Goal: Check status: Check status

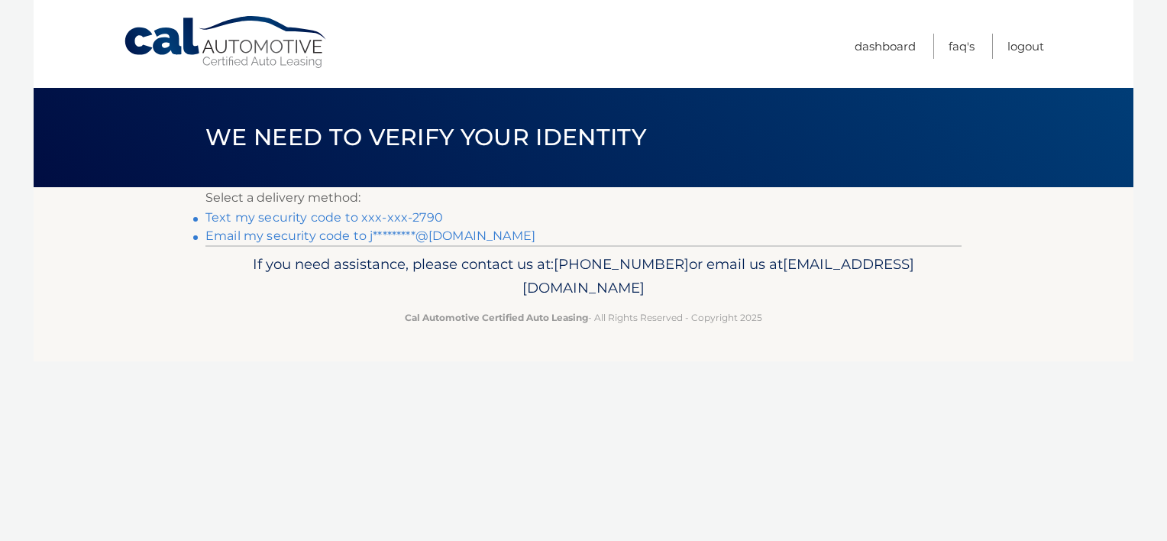
click at [386, 218] on link "Text my security code to xxx-xxx-2790" at bounding box center [324, 217] width 238 height 15
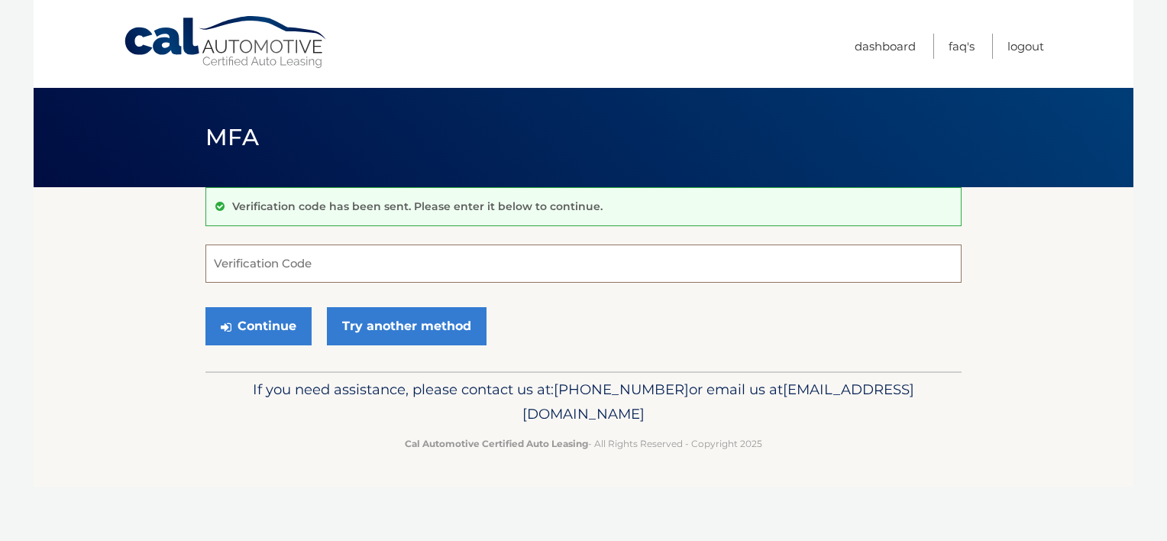
click at [338, 254] on input "Verification Code" at bounding box center [583, 263] width 756 height 38
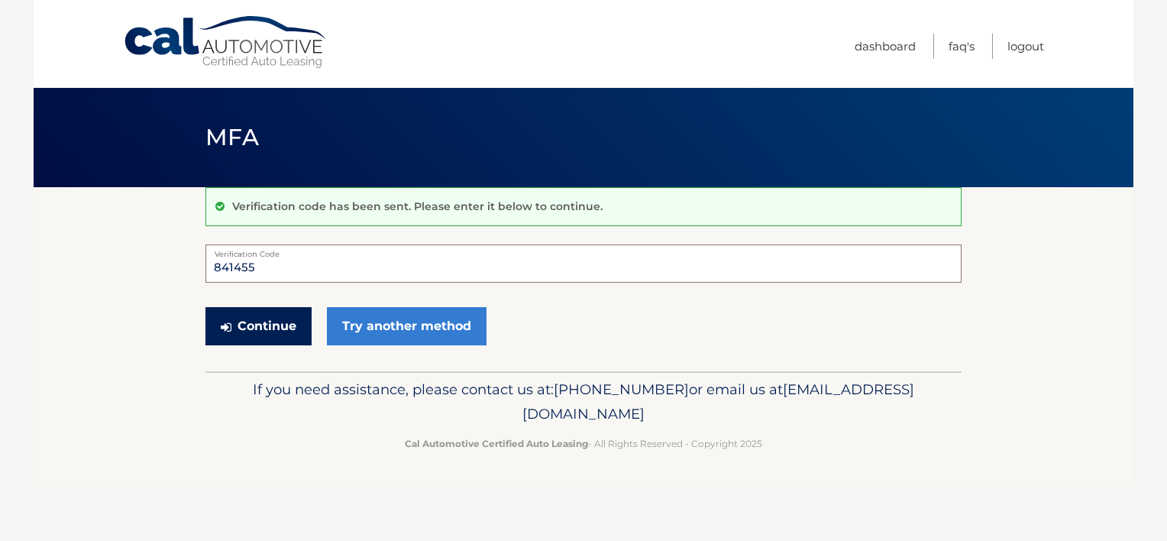
type input "841455"
click at [275, 324] on button "Continue" at bounding box center [258, 326] width 106 height 38
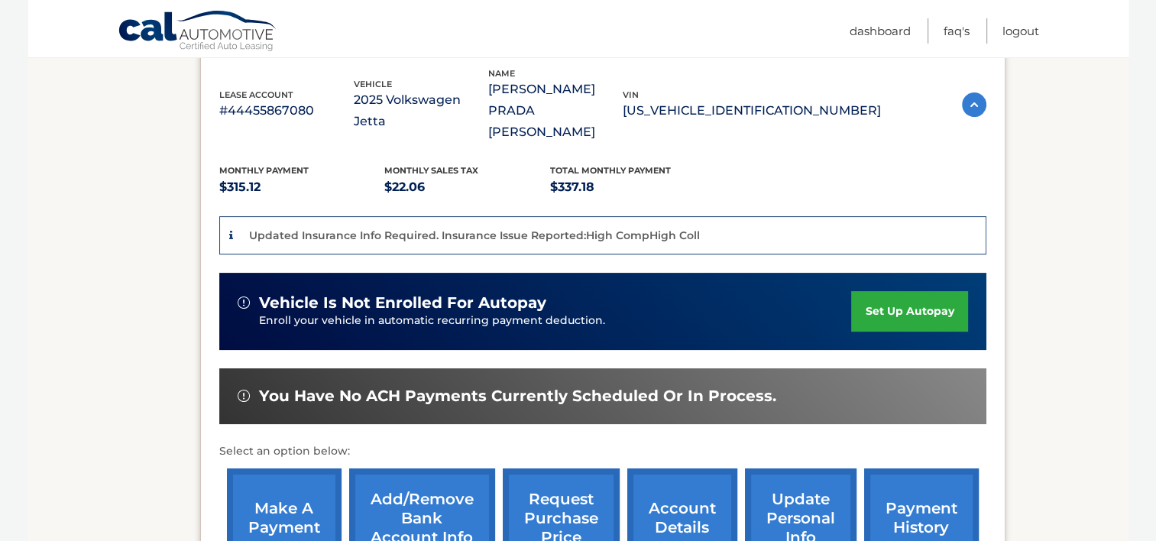
scroll to position [439, 0]
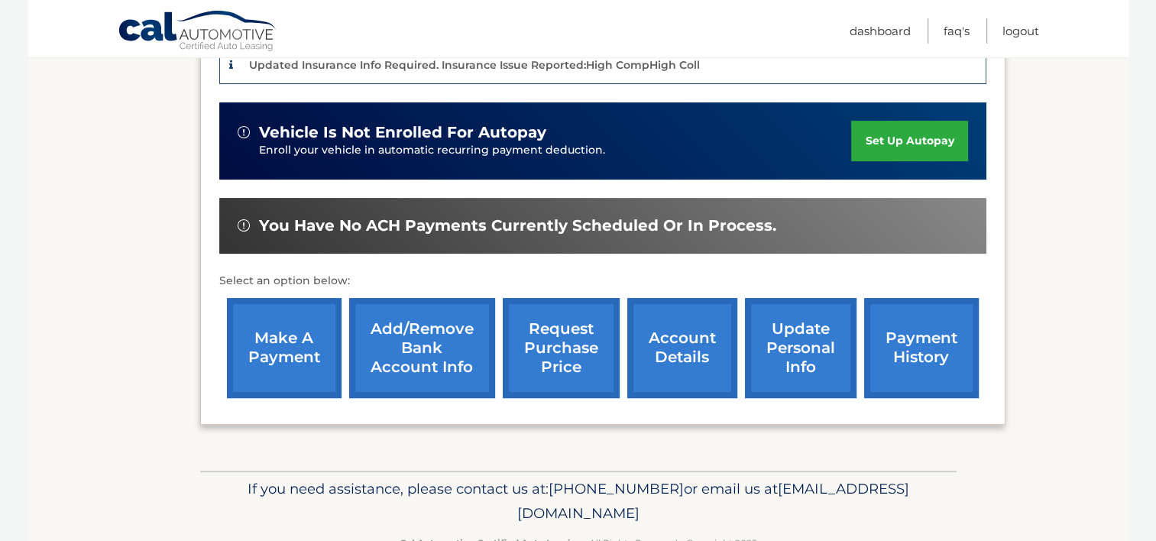
click at [926, 298] on link "payment history" at bounding box center [921, 348] width 115 height 100
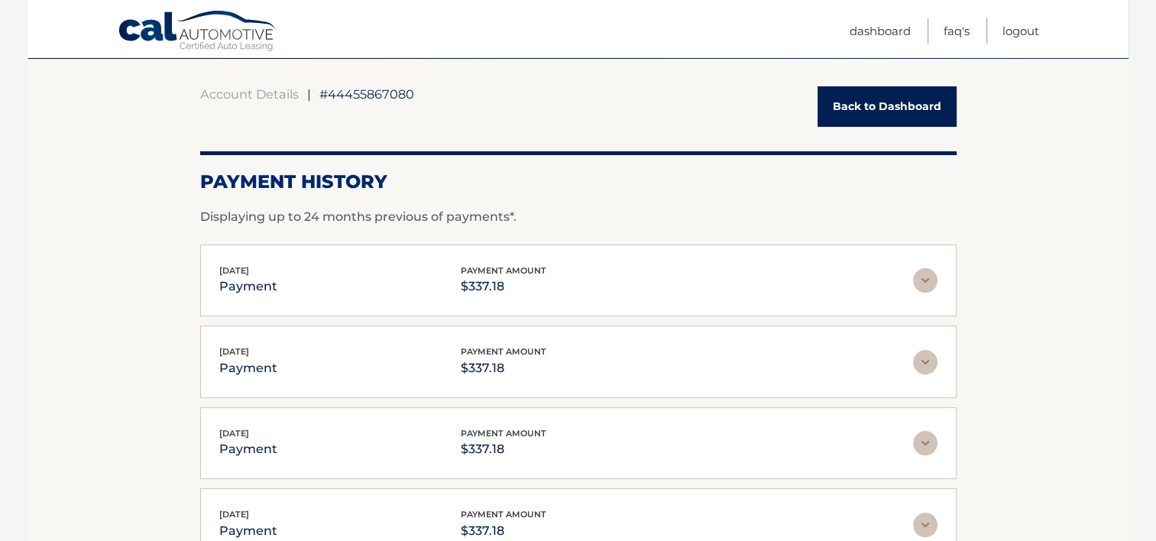
scroll to position [238, 0]
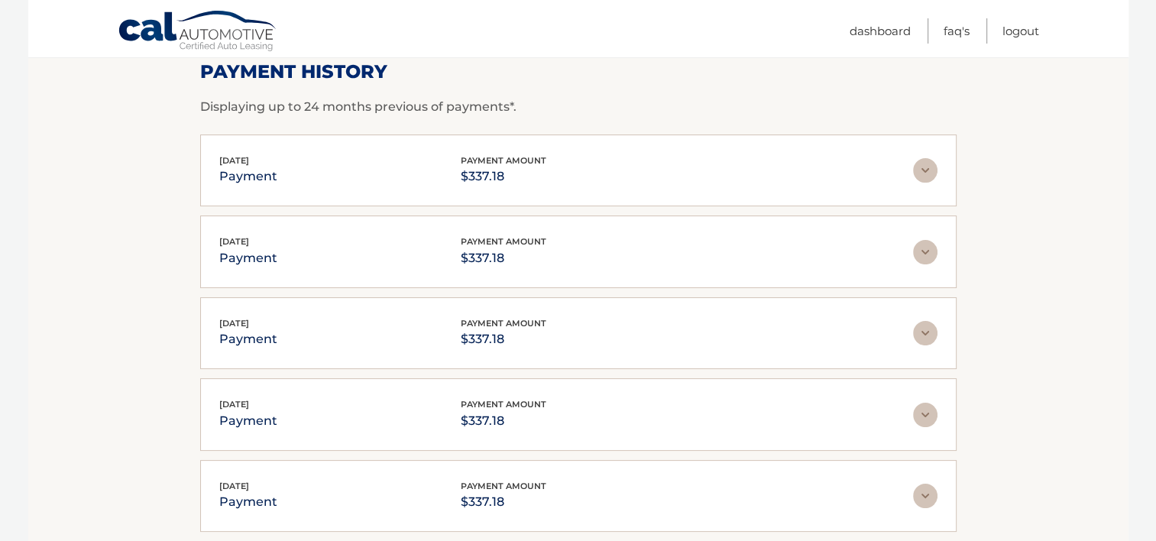
click at [923, 168] on img at bounding box center [925, 170] width 24 height 24
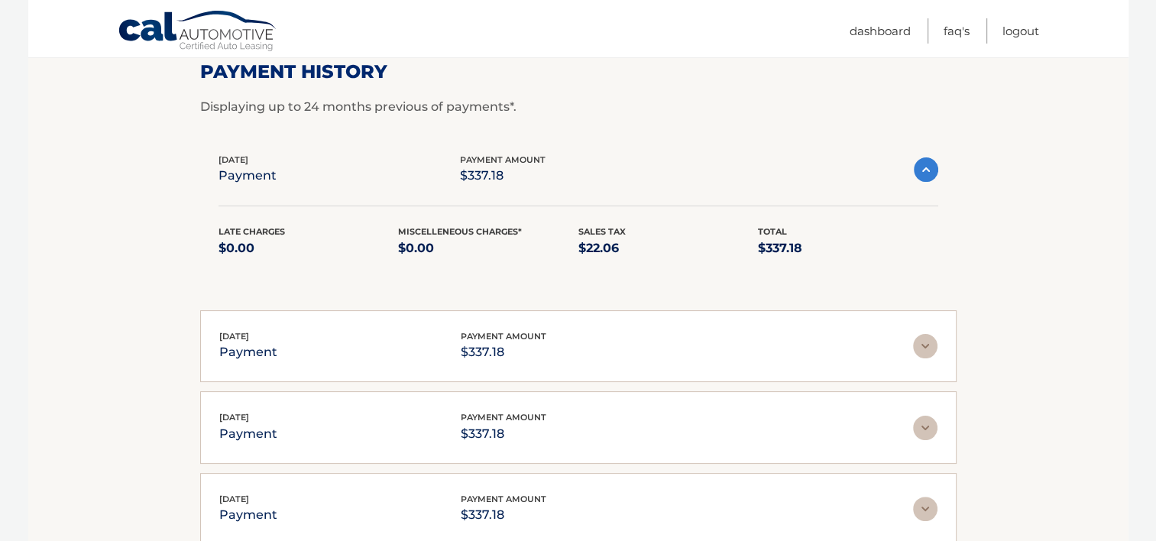
click at [923, 168] on img at bounding box center [925, 169] width 24 height 24
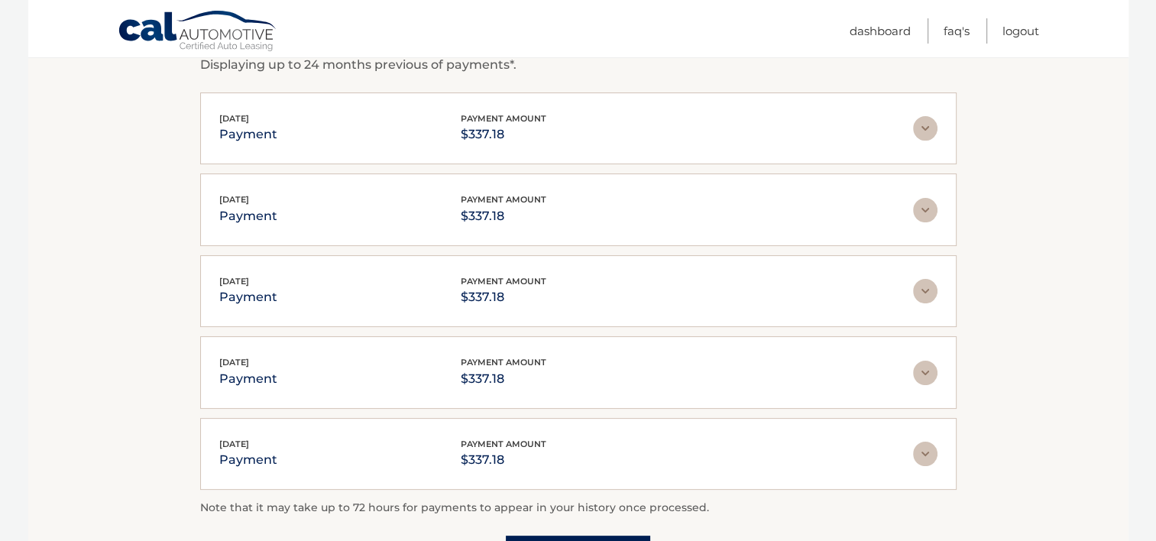
scroll to position [278, 0]
click at [926, 125] on img at bounding box center [925, 130] width 24 height 24
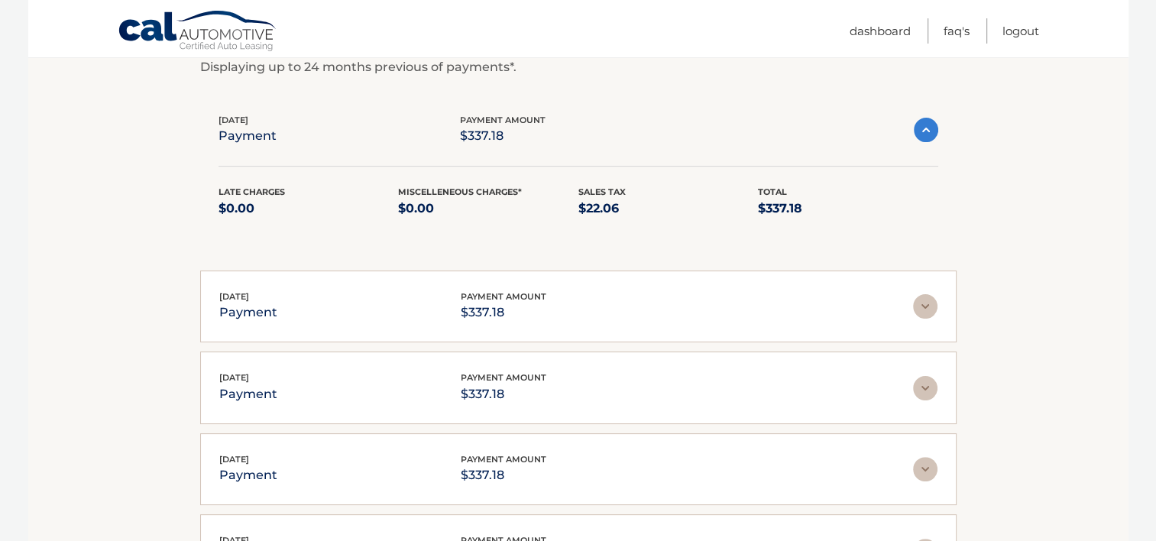
click at [926, 125] on img at bounding box center [925, 130] width 24 height 24
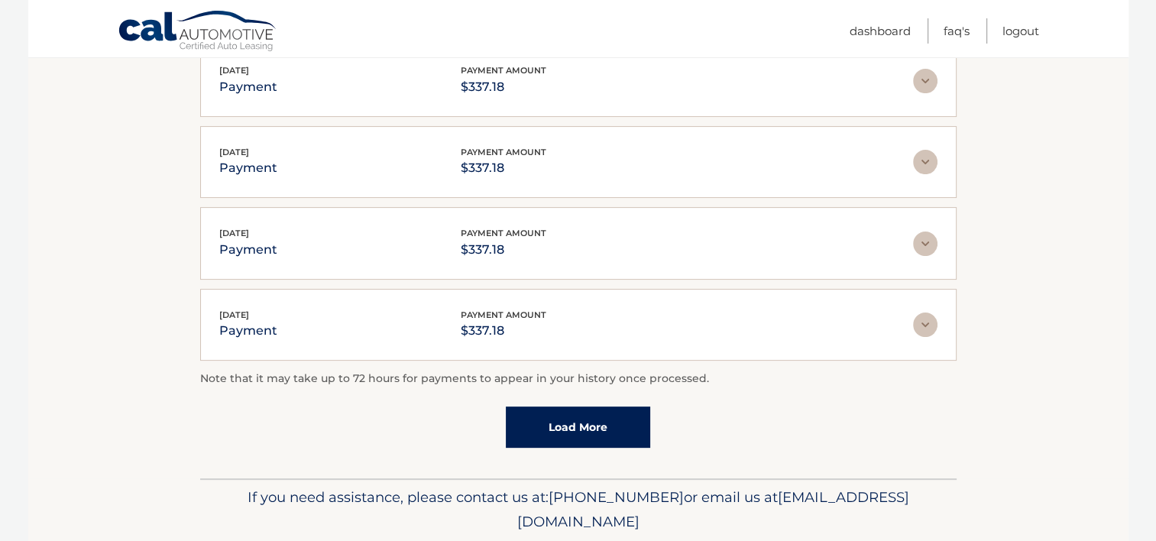
scroll to position [0, 0]
